Goal: Task Accomplishment & Management: Use online tool/utility

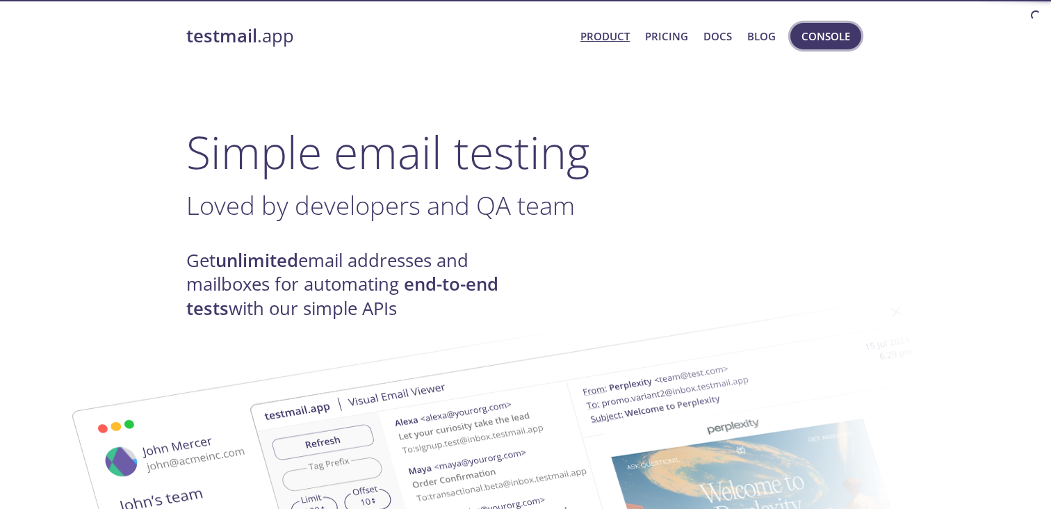
click at [832, 36] on span "Console" at bounding box center [826, 36] width 49 height 18
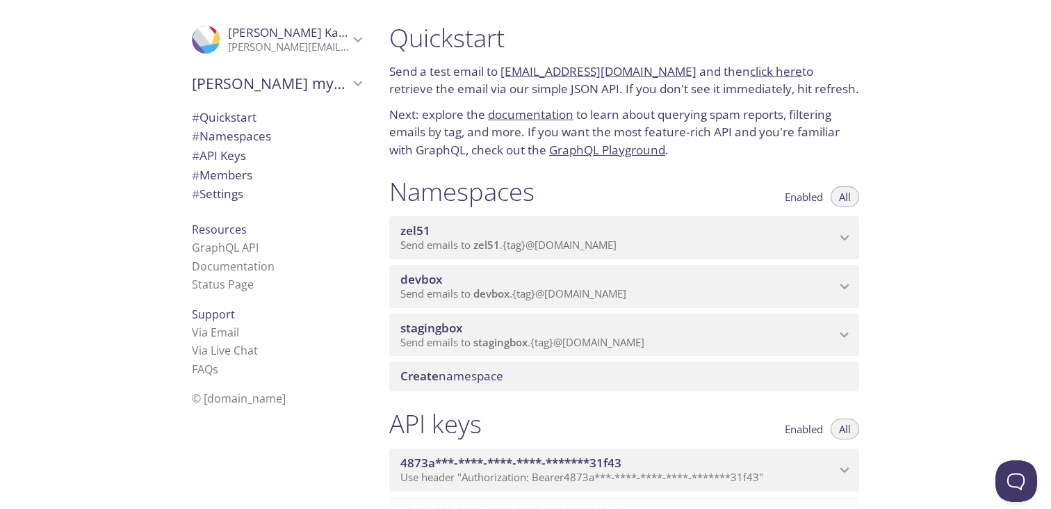
scroll to position [34, 0]
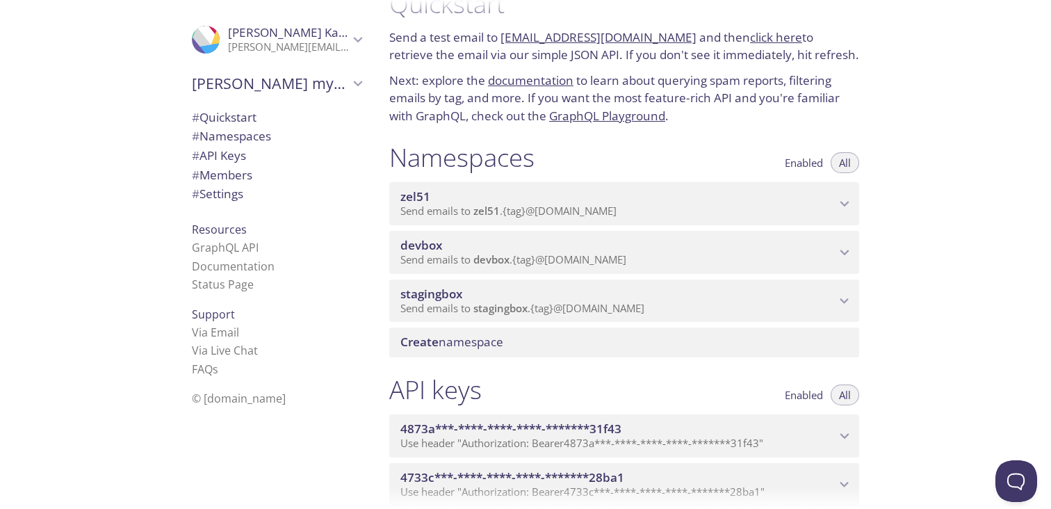
click at [747, 306] on p "Send emails to stagingbox . {tag} @inbox.testmail.app" at bounding box center [617, 309] width 435 height 14
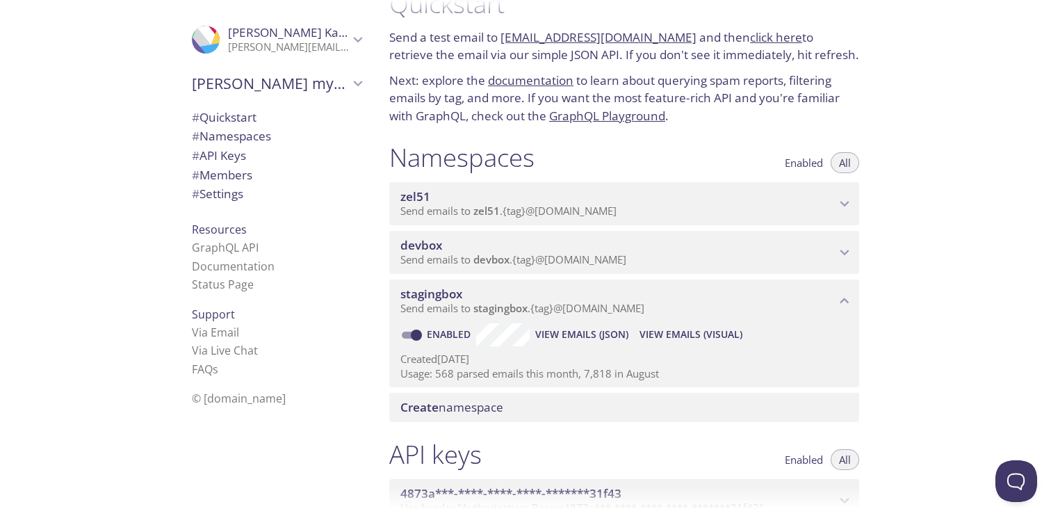
click at [690, 332] on span "View Emails (Visual)" at bounding box center [691, 334] width 103 height 17
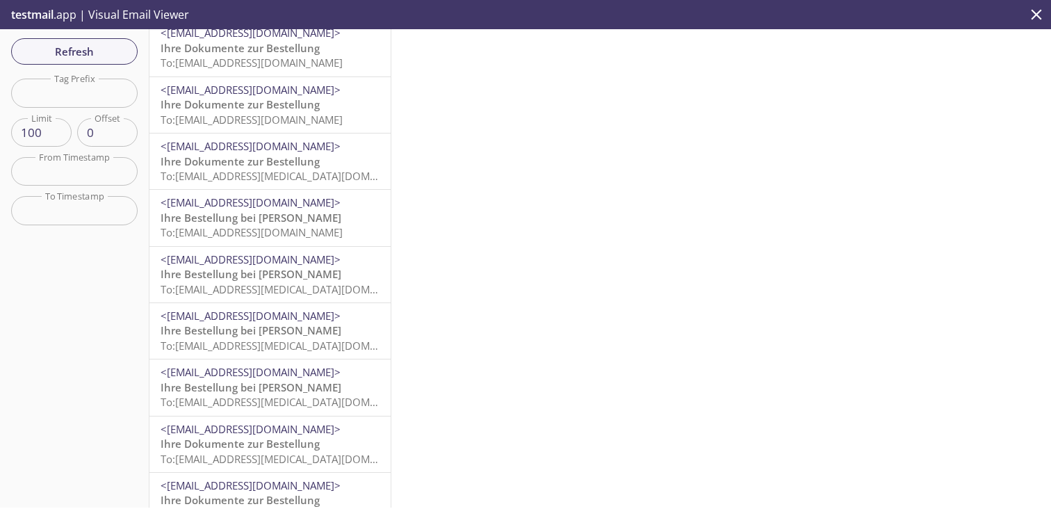
scroll to position [1537, 0]
click at [89, 92] on input "text" at bounding box center [74, 93] width 127 height 29
type input "ande.[PERSON_NAME]"
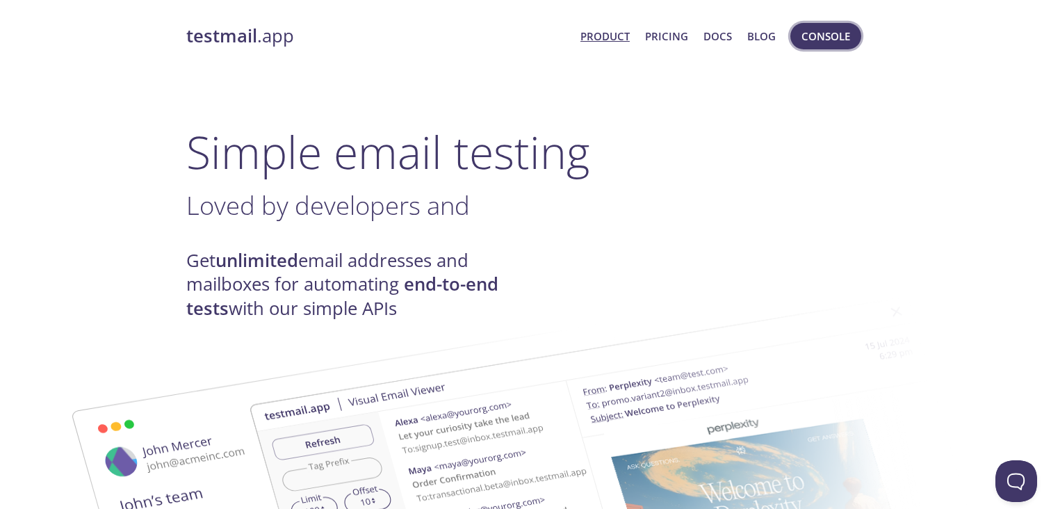
click at [832, 32] on span "Console" at bounding box center [826, 36] width 49 height 18
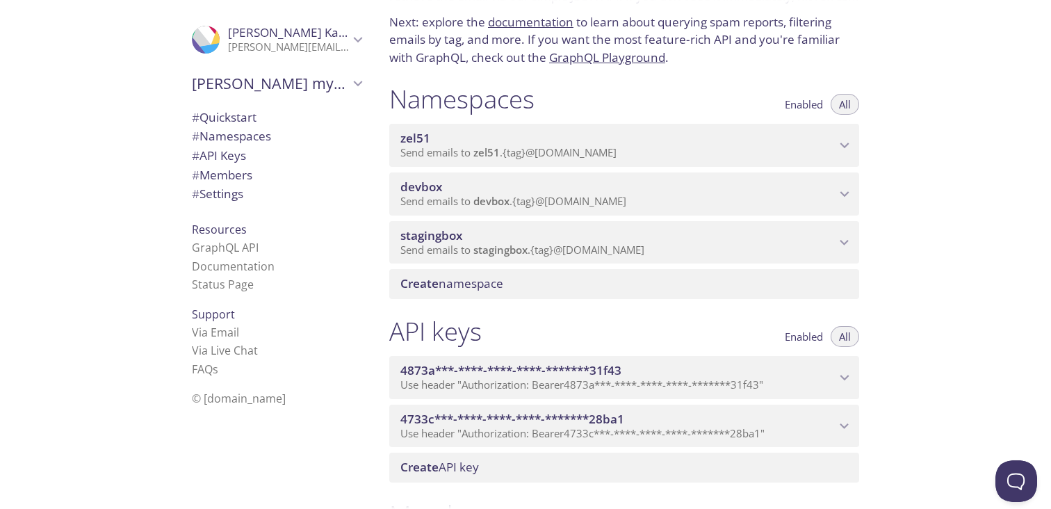
scroll to position [101, 0]
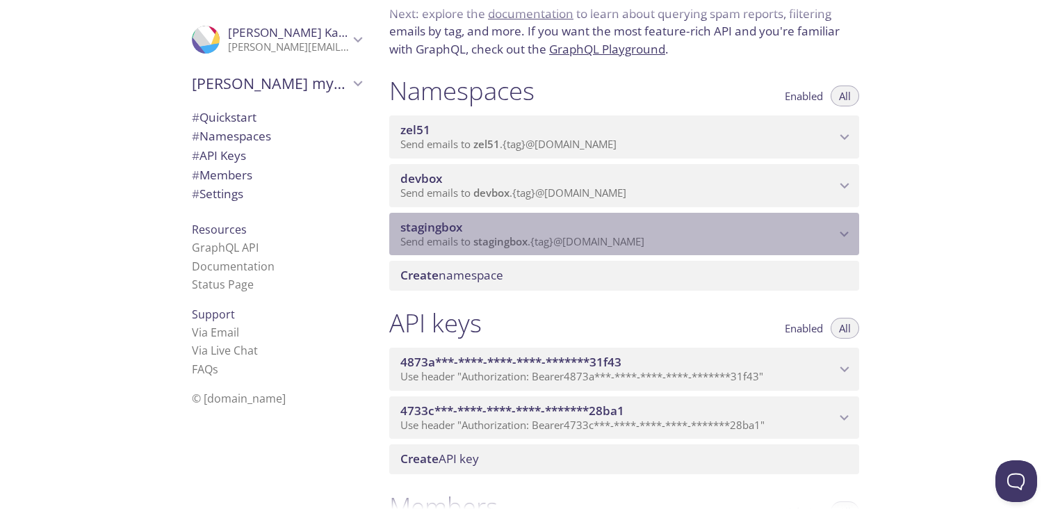
click at [852, 236] on icon "stagingbox namespace" at bounding box center [845, 234] width 18 height 18
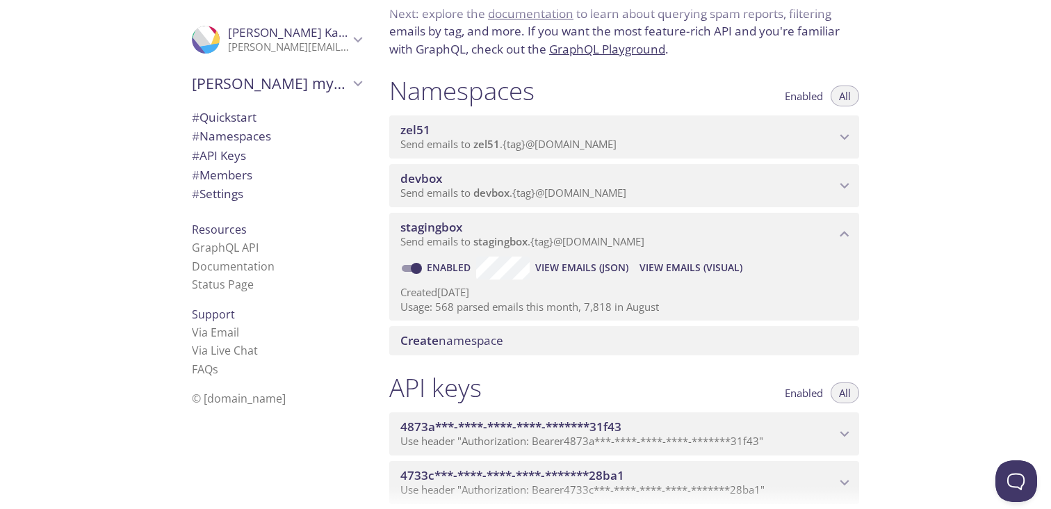
click at [681, 275] on span "View Emails (Visual)" at bounding box center [691, 267] width 103 height 17
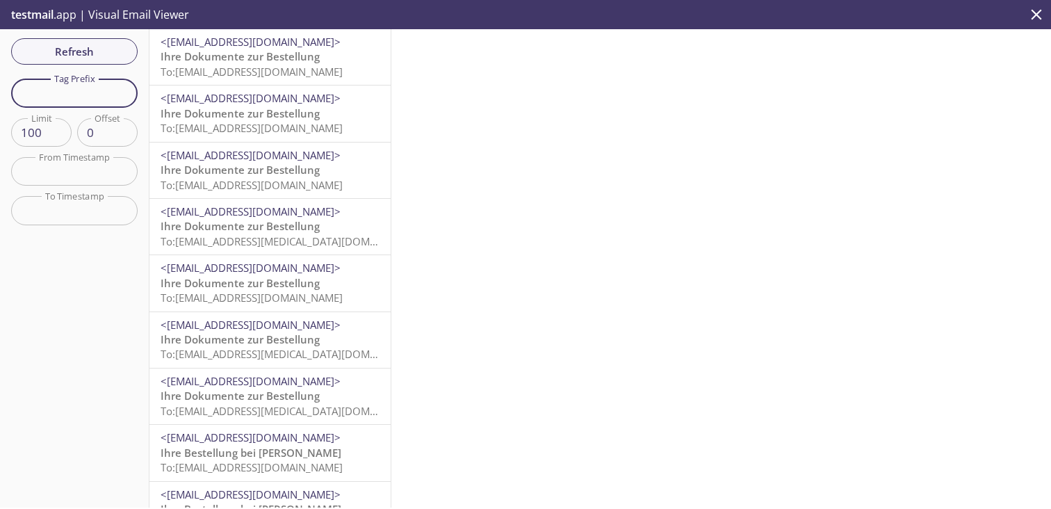
click at [83, 92] on input "text" at bounding box center [74, 93] width 127 height 29
type input "ande.[PERSON_NAME]"
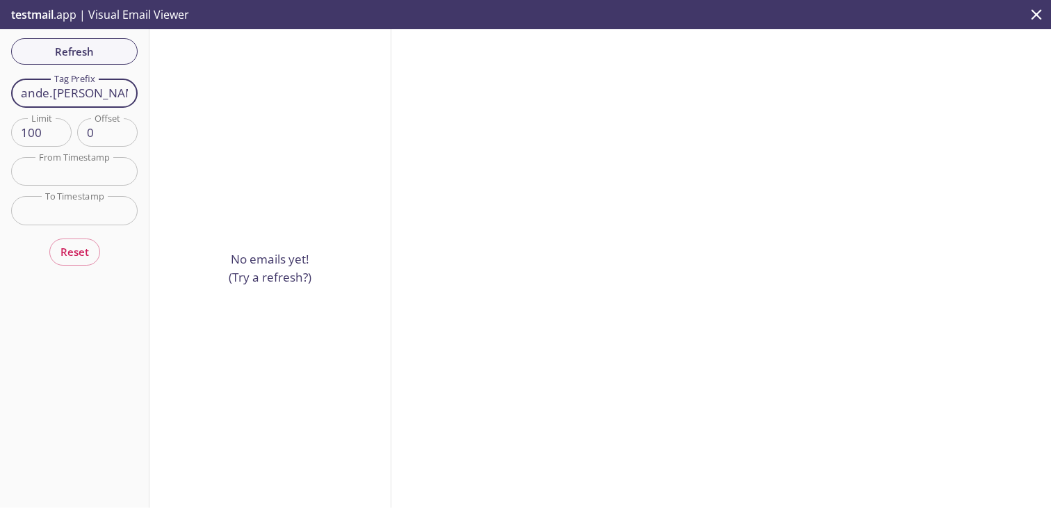
drag, startPoint x: 122, startPoint y: 92, endPoint x: 15, endPoint y: 86, distance: 107.3
click at [15, 86] on input "ande.[PERSON_NAME]" at bounding box center [74, 93] width 127 height 29
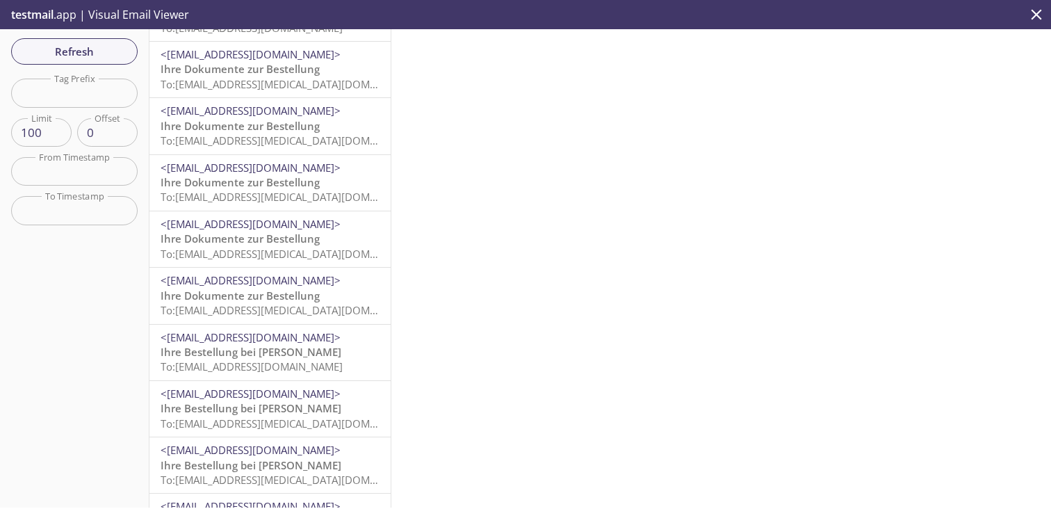
scroll to position [3805, 0]
